Goal: Task Accomplishment & Management: Manage account settings

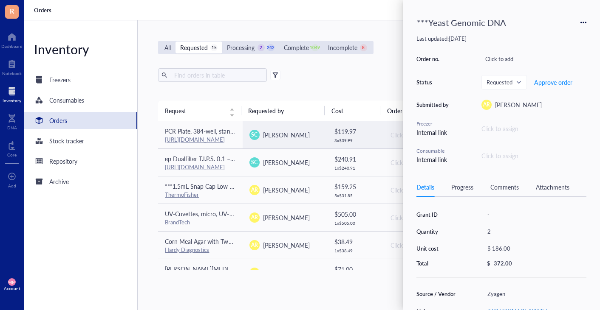
scroll to position [85, 0]
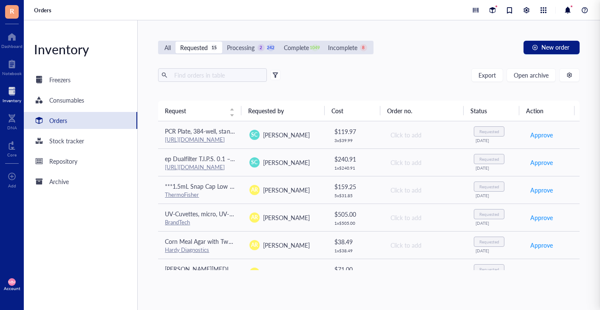
click at [366, 75] on div "Export Open archive" at bounding box center [368, 75] width 421 height 14
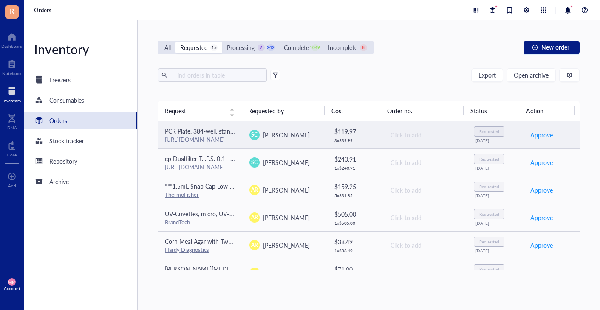
click at [276, 136] on span "[PERSON_NAME]" at bounding box center [286, 135] width 47 height 8
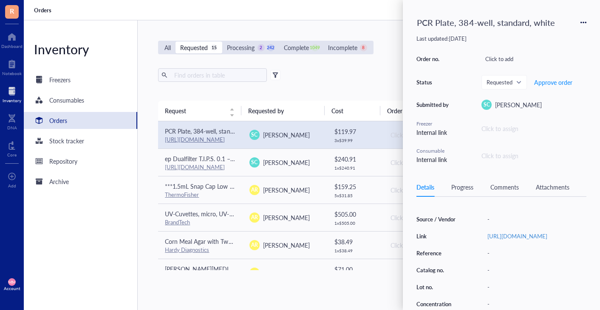
scroll to position [76, 0]
click at [523, 234] on link "[URL][DOMAIN_NAME]" at bounding box center [517, 235] width 60 height 8
click at [545, 85] on span "Approve order" at bounding box center [553, 82] width 38 height 7
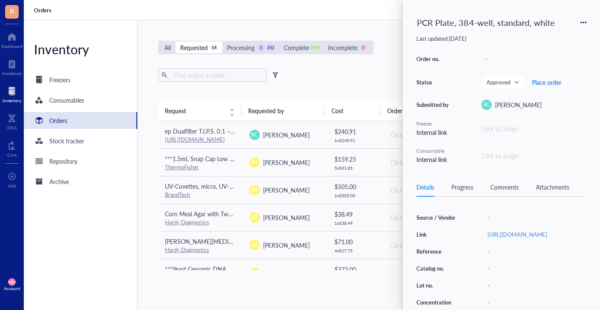
click at [545, 84] on span "Place order" at bounding box center [546, 82] width 29 height 7
click at [358, 69] on div "Export Open archive" at bounding box center [368, 75] width 421 height 14
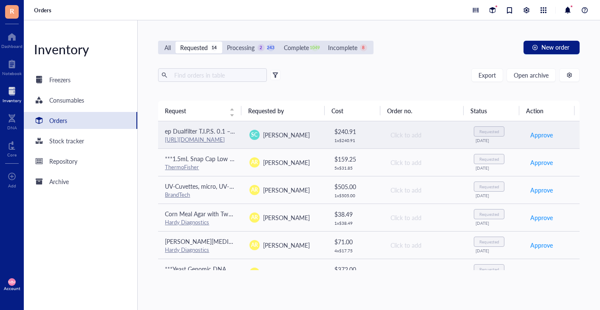
click at [294, 135] on span "[PERSON_NAME]" at bounding box center [286, 135] width 47 height 8
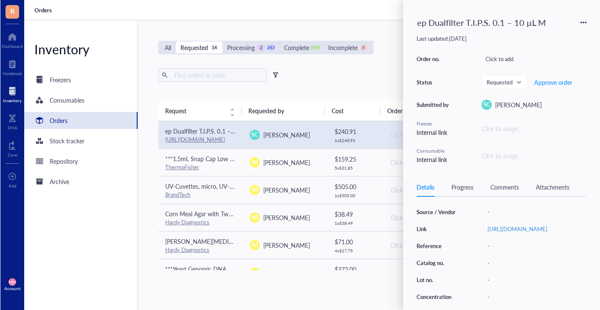
scroll to position [83, 0]
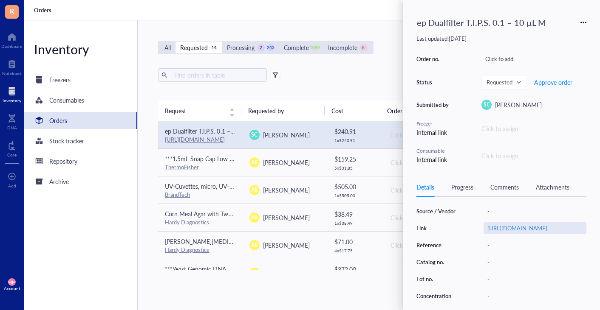
click at [521, 232] on link "[URL][DOMAIN_NAME]" at bounding box center [517, 228] width 60 height 8
click at [555, 82] on span "Approve order" at bounding box center [553, 82] width 38 height 7
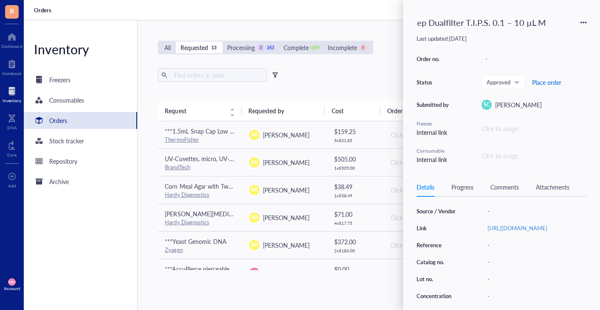
click at [547, 83] on span "Place order" at bounding box center [546, 82] width 29 height 7
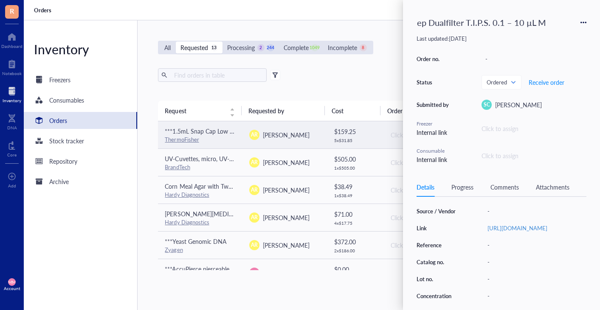
click at [298, 137] on div "AR [PERSON_NAME]" at bounding box center [284, 135] width 70 height 10
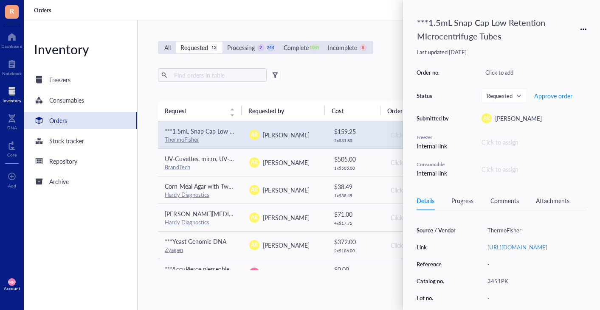
scroll to position [78, 0]
click at [517, 245] on link "[URL][DOMAIN_NAME]" at bounding box center [518, 247] width 60 height 8
click at [563, 95] on span "Approve order" at bounding box center [553, 96] width 38 height 7
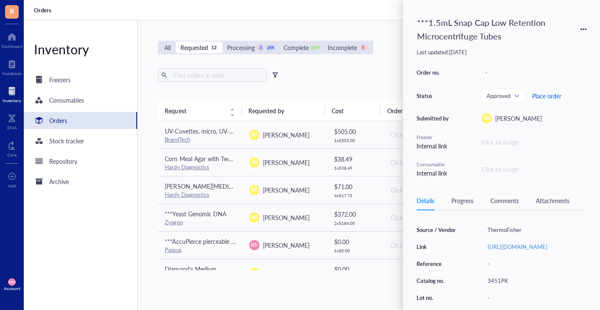
click at [549, 95] on span "Place order" at bounding box center [546, 96] width 29 height 7
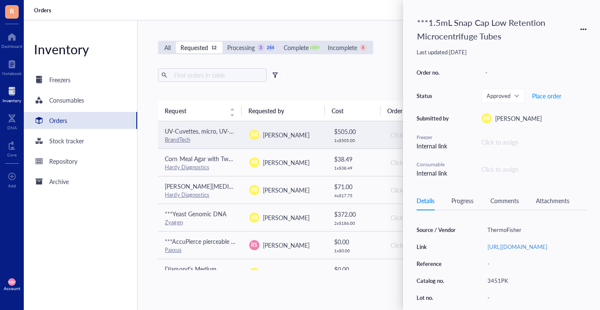
click at [306, 134] on div "AR [PERSON_NAME]" at bounding box center [284, 135] width 70 height 10
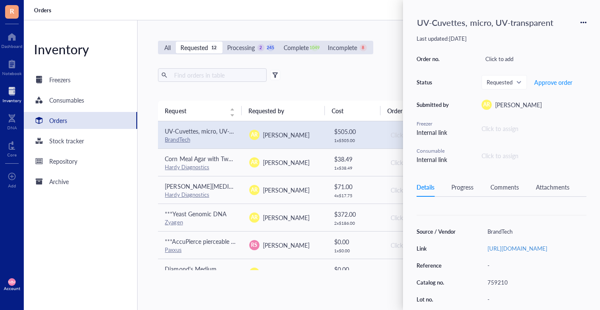
scroll to position [64, 0]
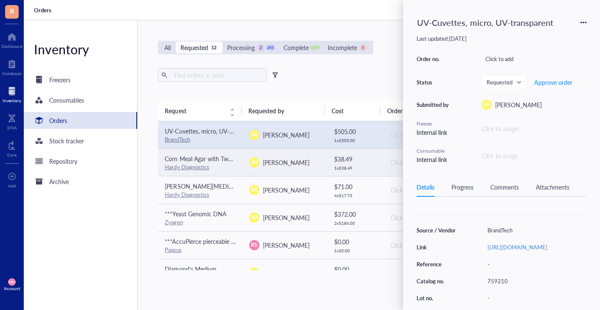
click at [304, 158] on div "AR [PERSON_NAME]" at bounding box center [284, 163] width 70 height 10
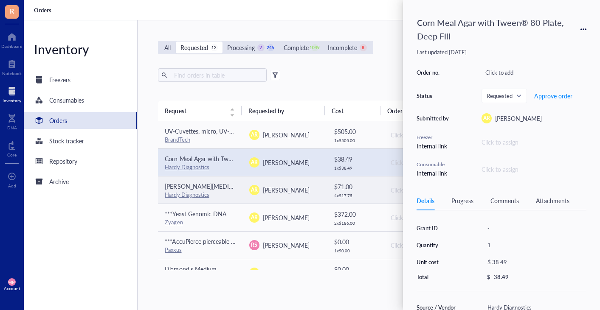
click at [291, 192] on div "AR [PERSON_NAME]" at bounding box center [284, 190] width 70 height 10
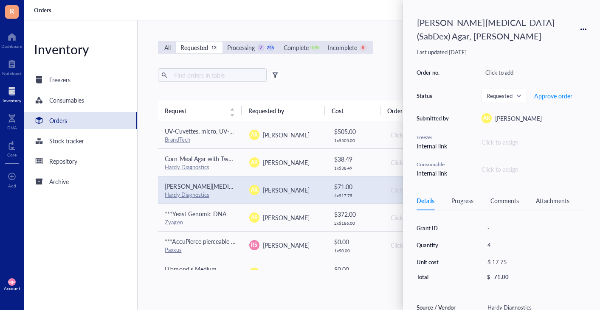
scroll to position [28, 0]
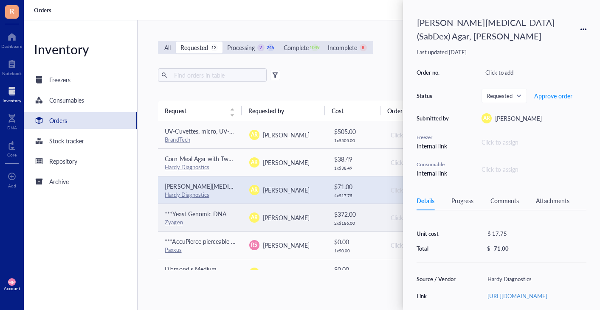
click at [285, 217] on span "[PERSON_NAME]" at bounding box center [286, 218] width 47 height 8
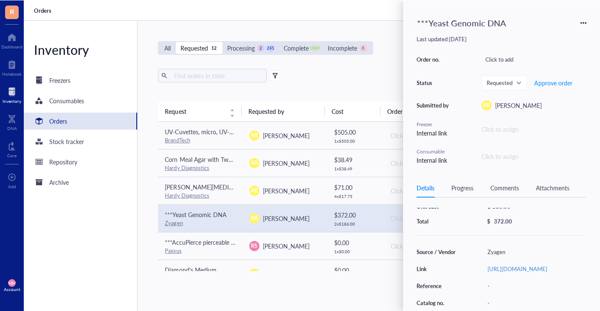
scroll to position [43, 0]
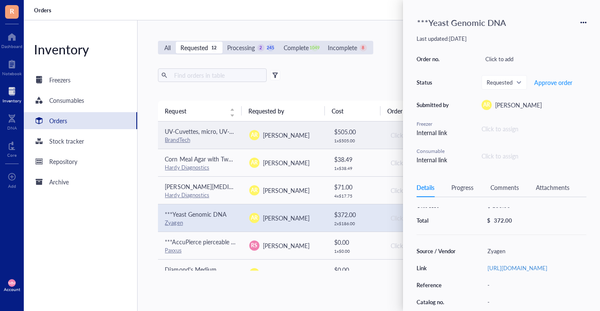
click at [293, 129] on td "AR [PERSON_NAME]" at bounding box center [284, 135] width 84 height 28
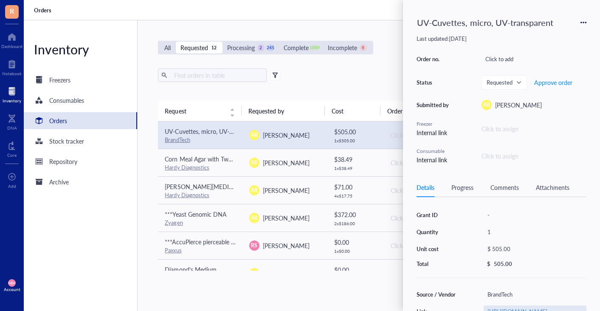
scroll to position [62, 0]
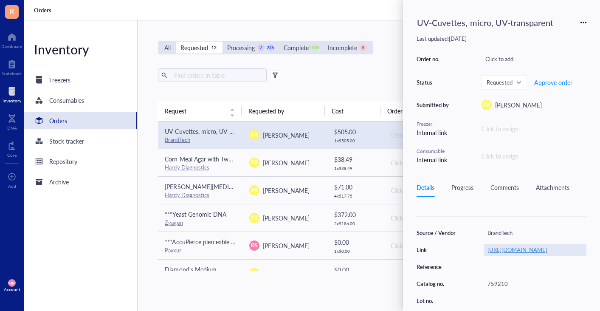
click at [540, 254] on link "[URL][DOMAIN_NAME]" at bounding box center [518, 249] width 60 height 8
click at [511, 252] on link "[URL][DOMAIN_NAME]" at bounding box center [518, 249] width 60 height 8
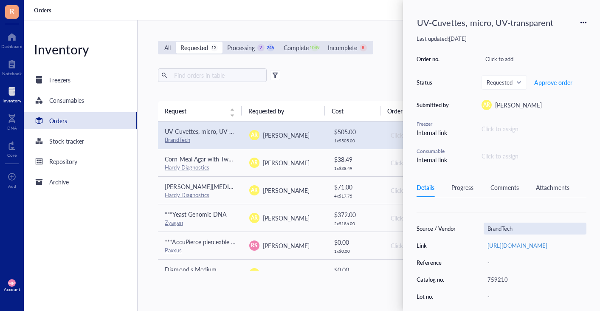
scroll to position [70, 0]
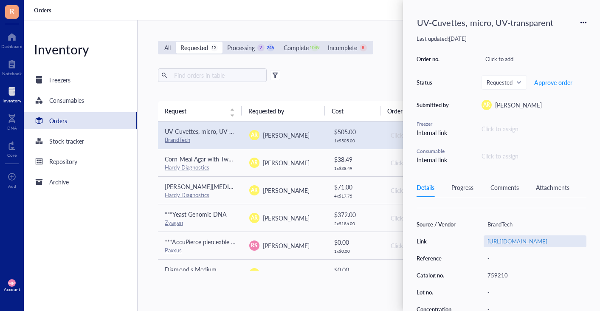
click at [508, 245] on link "[URL][DOMAIN_NAME]" at bounding box center [518, 241] width 60 height 8
